Goal: Information Seeking & Learning: Understand process/instructions

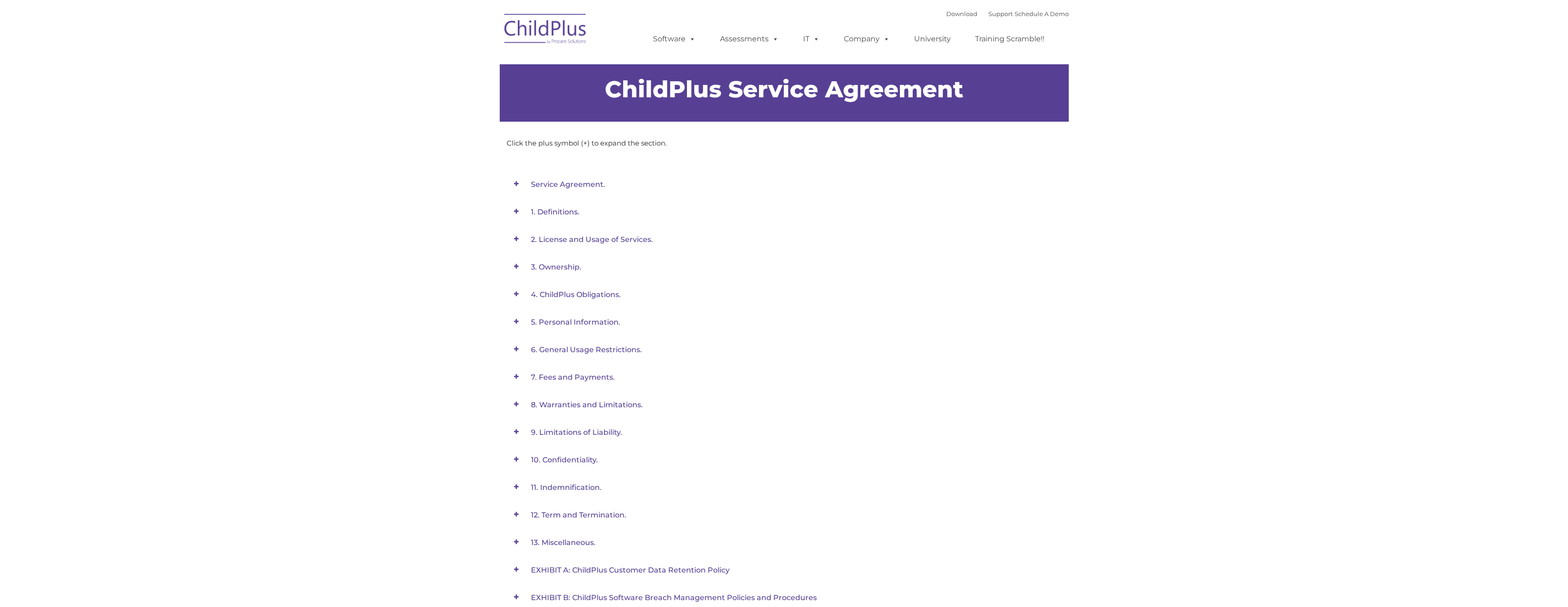
type input ""
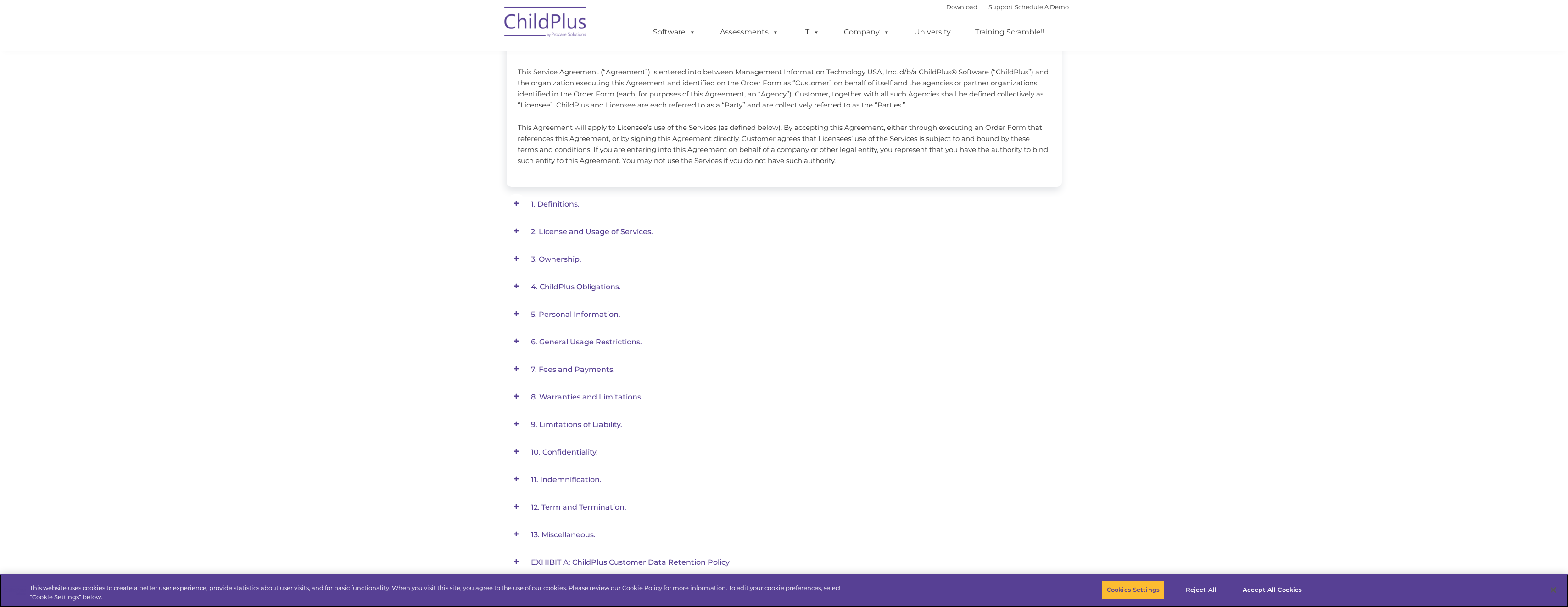
scroll to position [183, 0]
click at [577, 6] on span "11. Indemnification." at bounding box center [568, 1] width 74 height 9
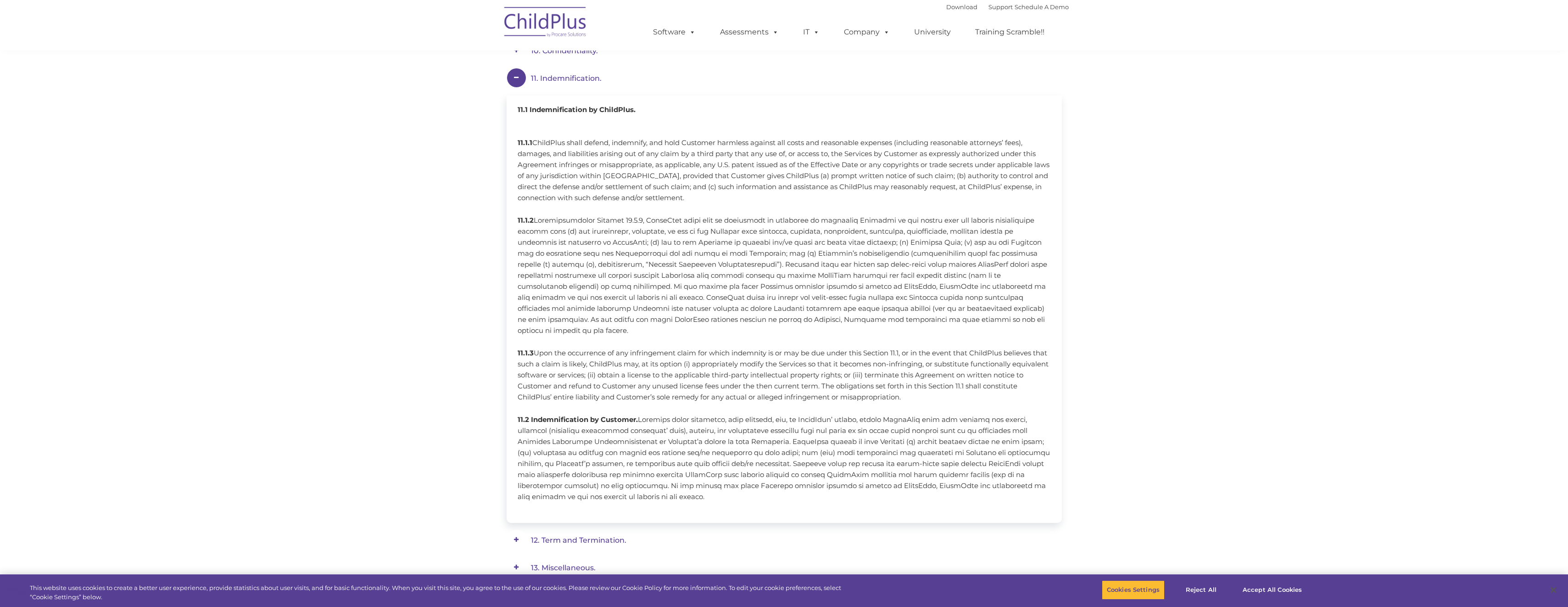
scroll to position [412, 0]
click at [460, 242] on div "Service Agreement. Effective: [DATE] This Service Agreement (“Agreement”) is en…" at bounding box center [784, 188] width 1568 height 898
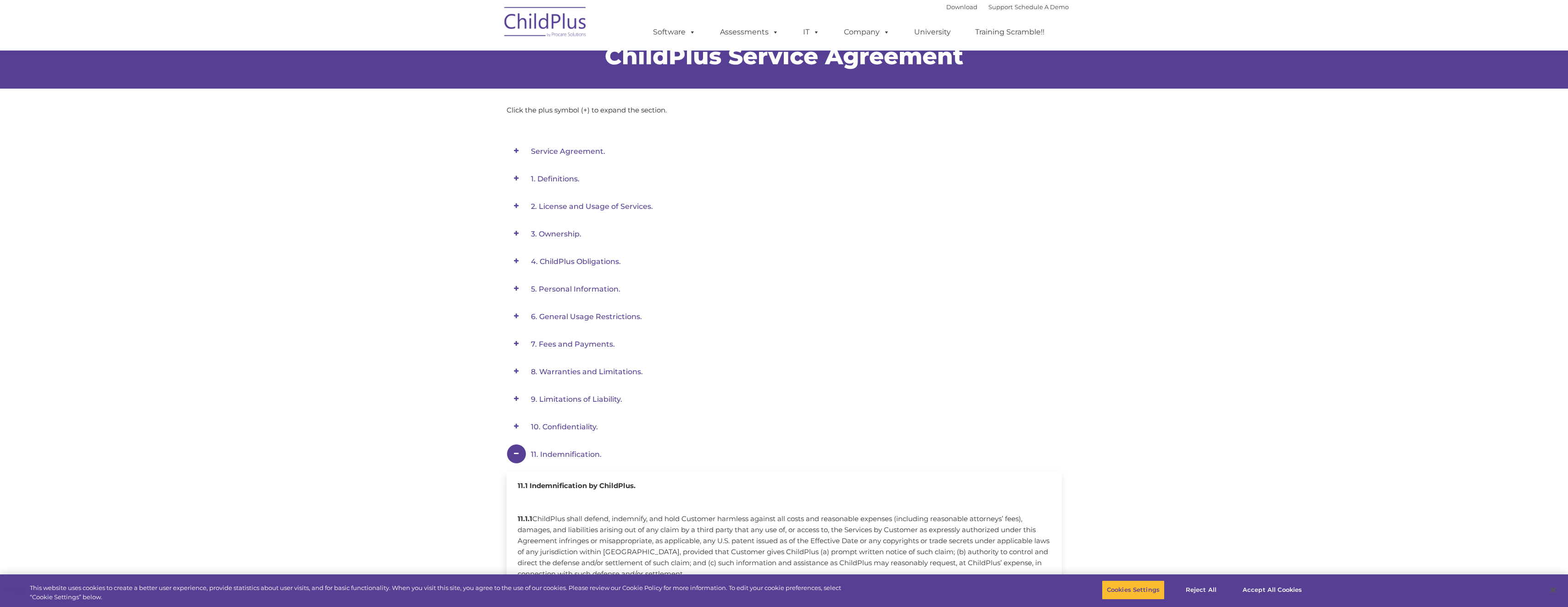
scroll to position [33, 0]
click at [517, 455] on span at bounding box center [516, 454] width 19 height 19
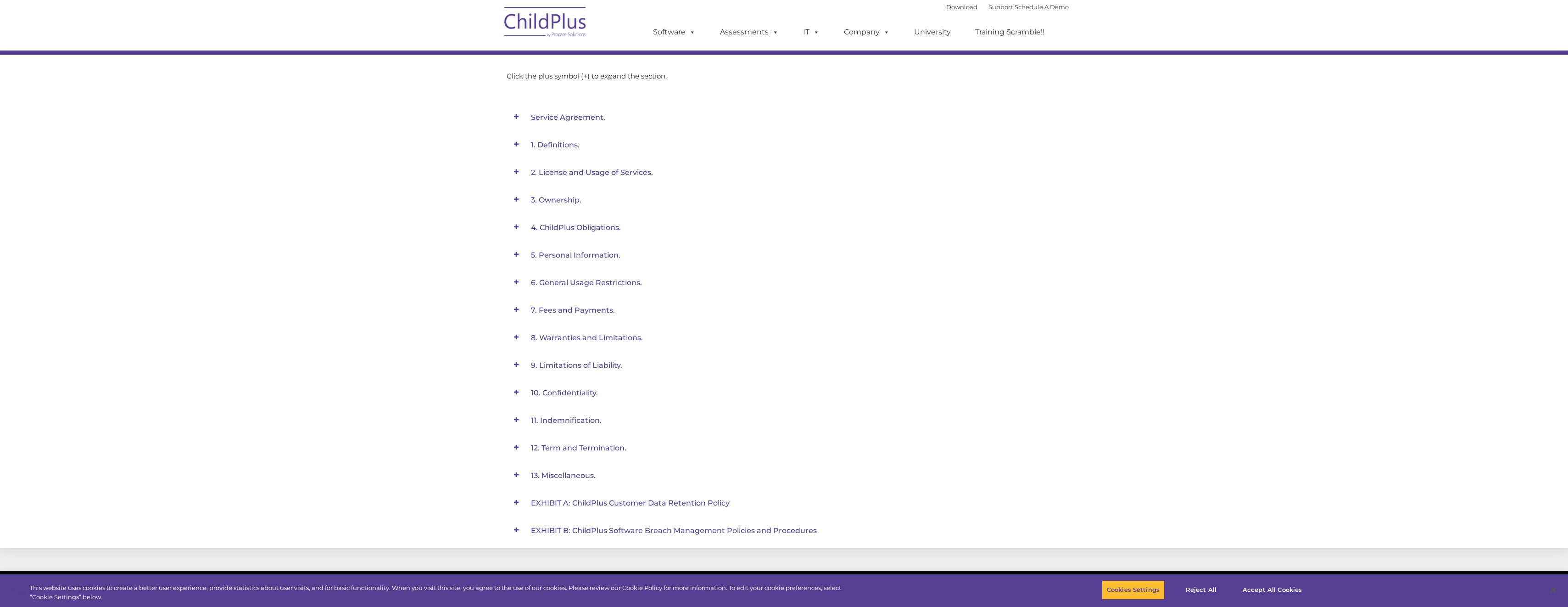
scroll to position [204, 0]
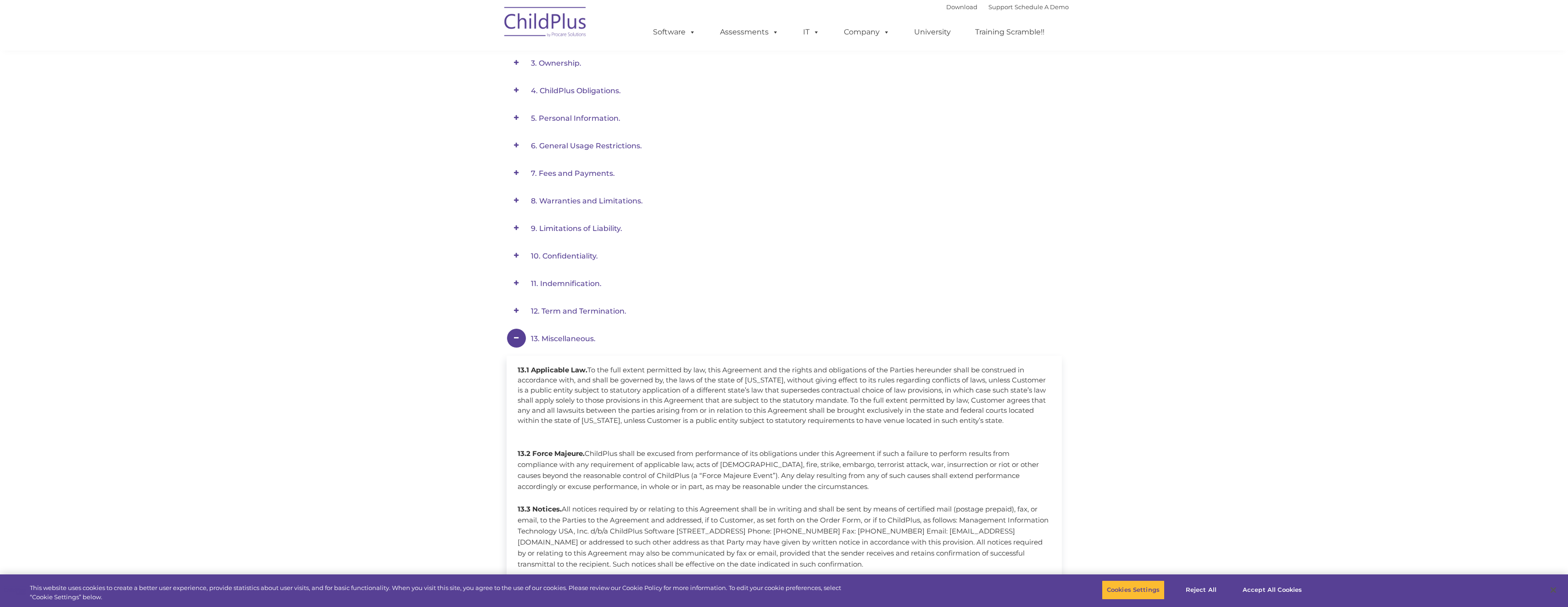
click at [517, 339] on span at bounding box center [516, 338] width 19 height 19
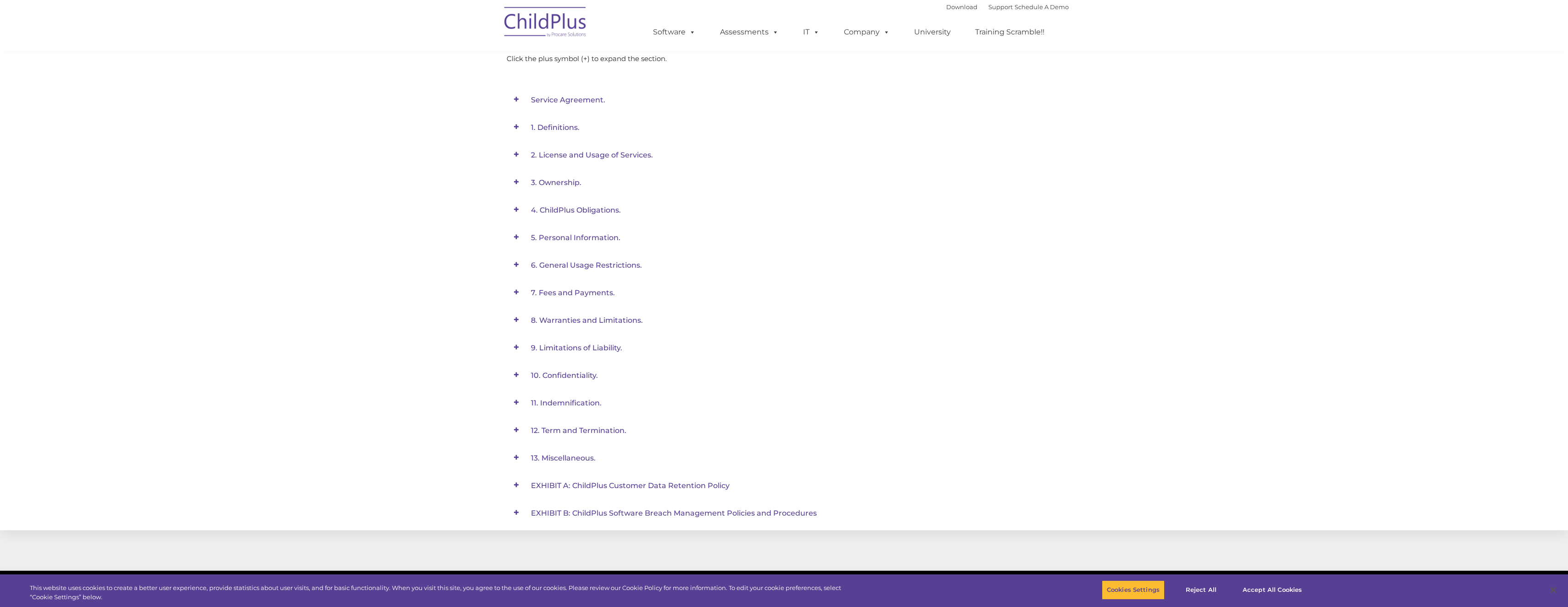
scroll to position [92, 0]
click at [514, 102] on span at bounding box center [516, 92] width 19 height 19
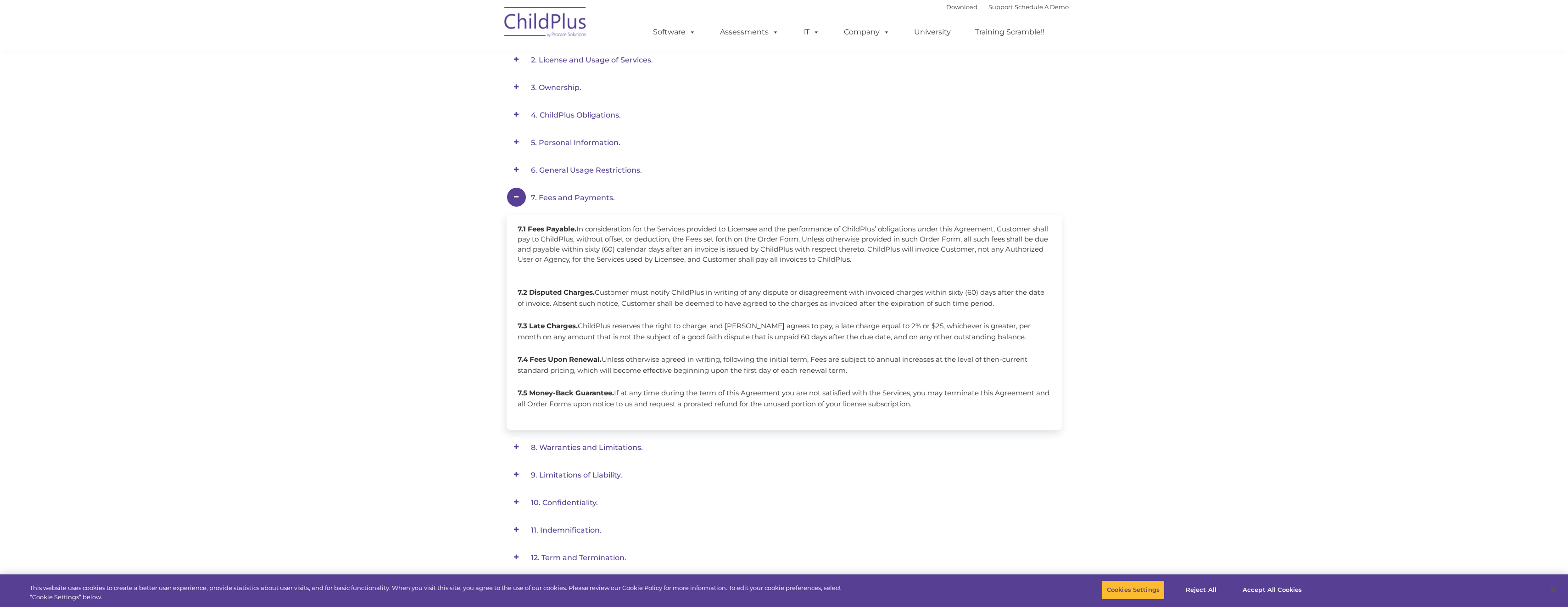
scroll to position [184, 0]
click at [497, 192] on div "Service Agreement. Effective: [DATE] This Service Agreement (“Agreement”) is en…" at bounding box center [784, 310] width 1568 height 686
click at [519, 192] on span at bounding box center [516, 193] width 19 height 19
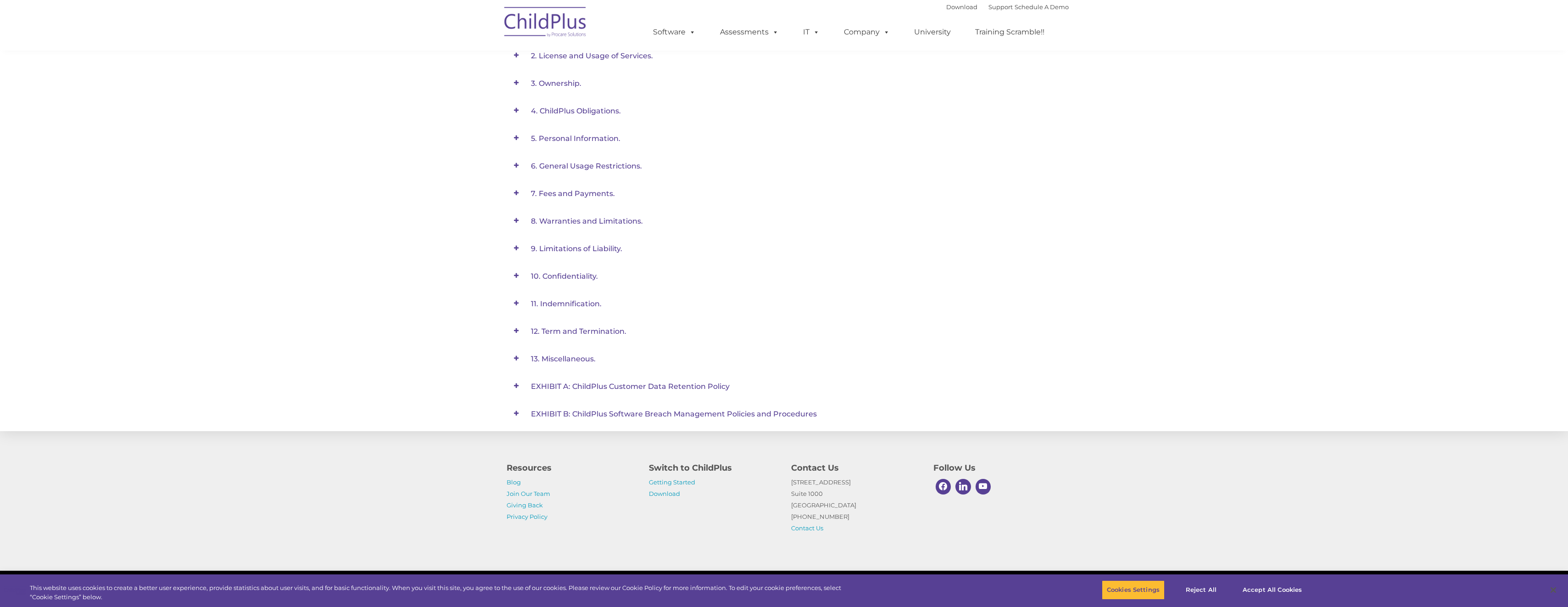
click at [514, 10] on span at bounding box center [516, 0] width 19 height 19
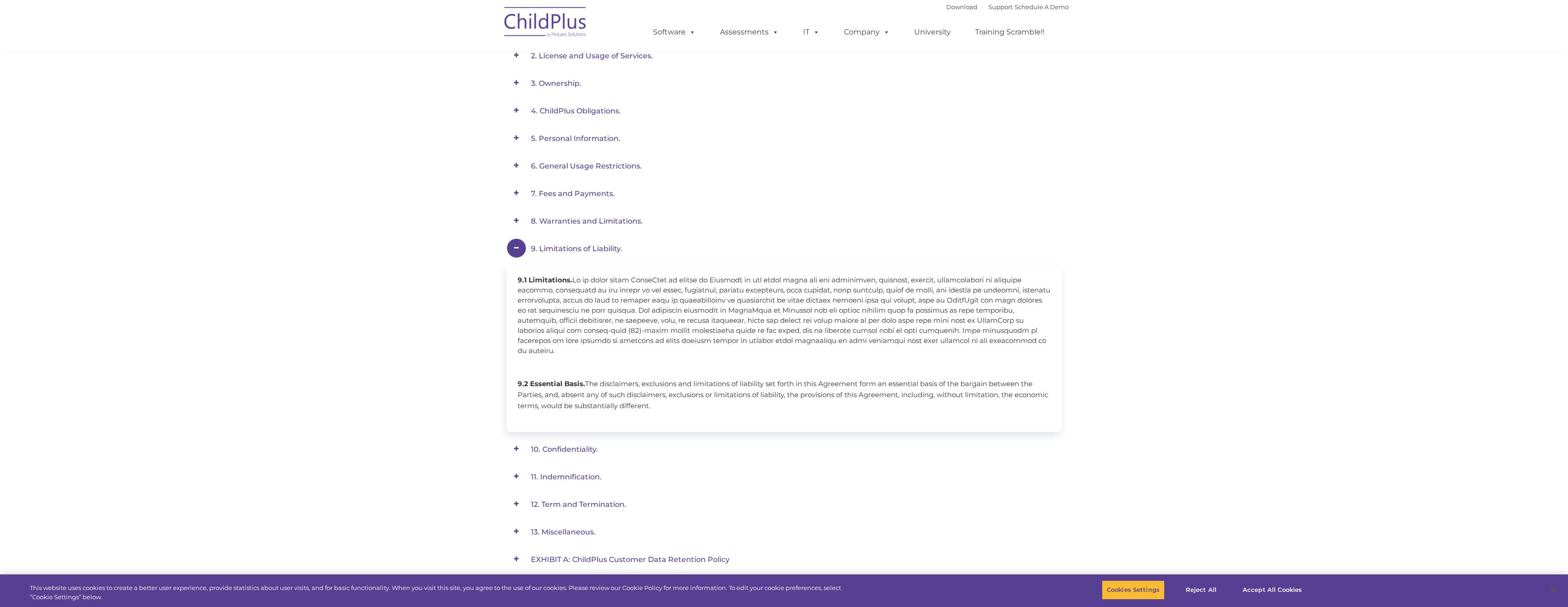
click at [517, 251] on span at bounding box center [516, 248] width 19 height 19
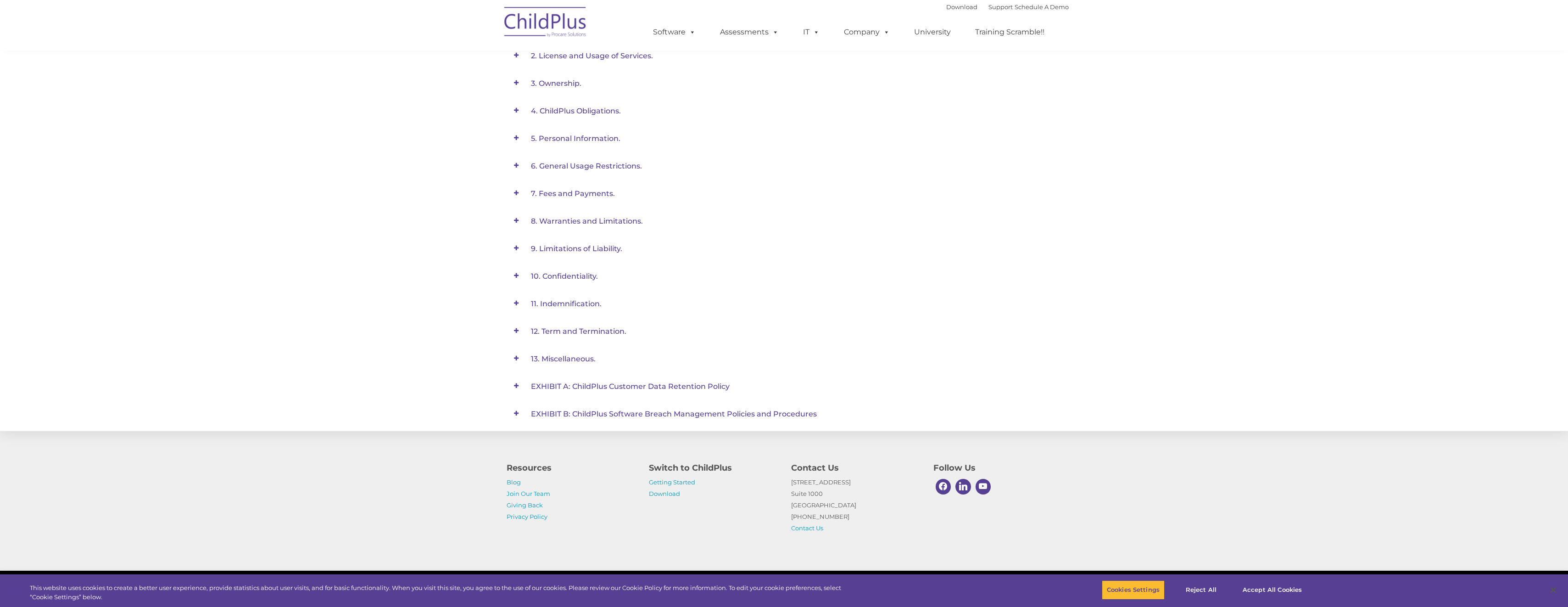
click at [519, 10] on span at bounding box center [516, 0] width 19 height 19
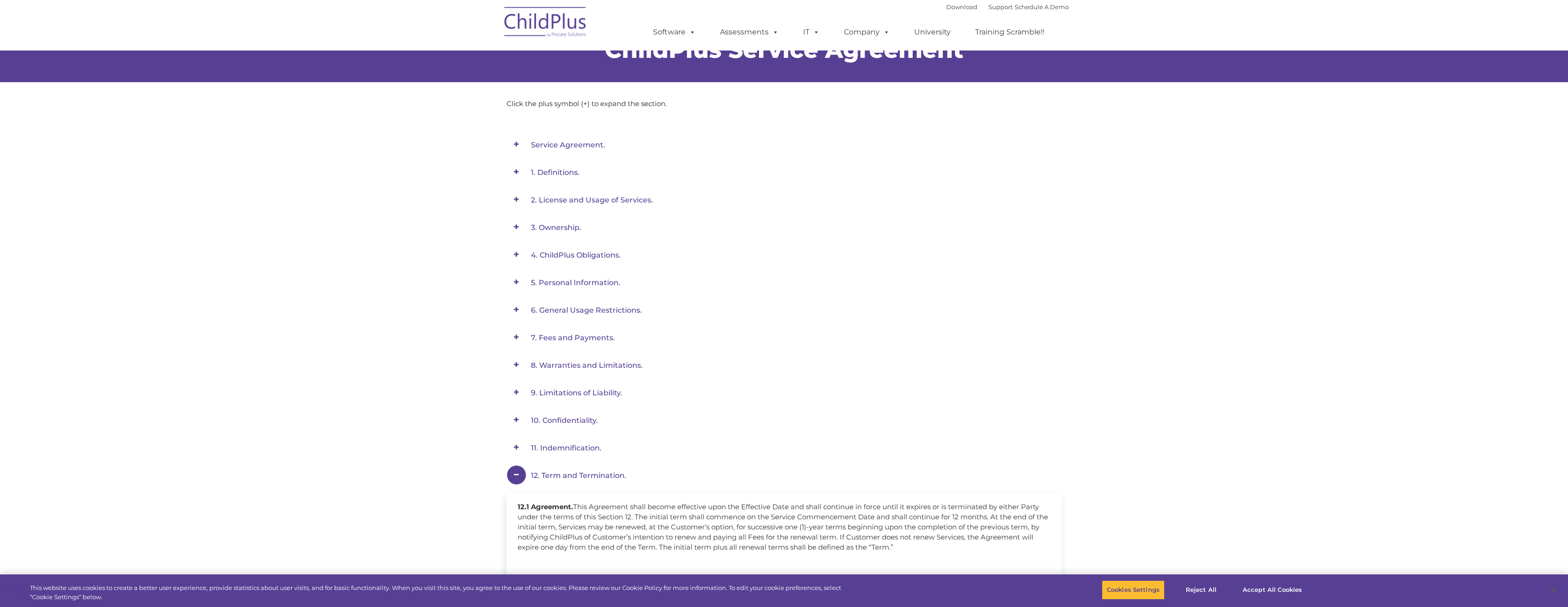
scroll to position [0, 0]
